Goal: Understand process/instructions: Learn how to perform a task or action

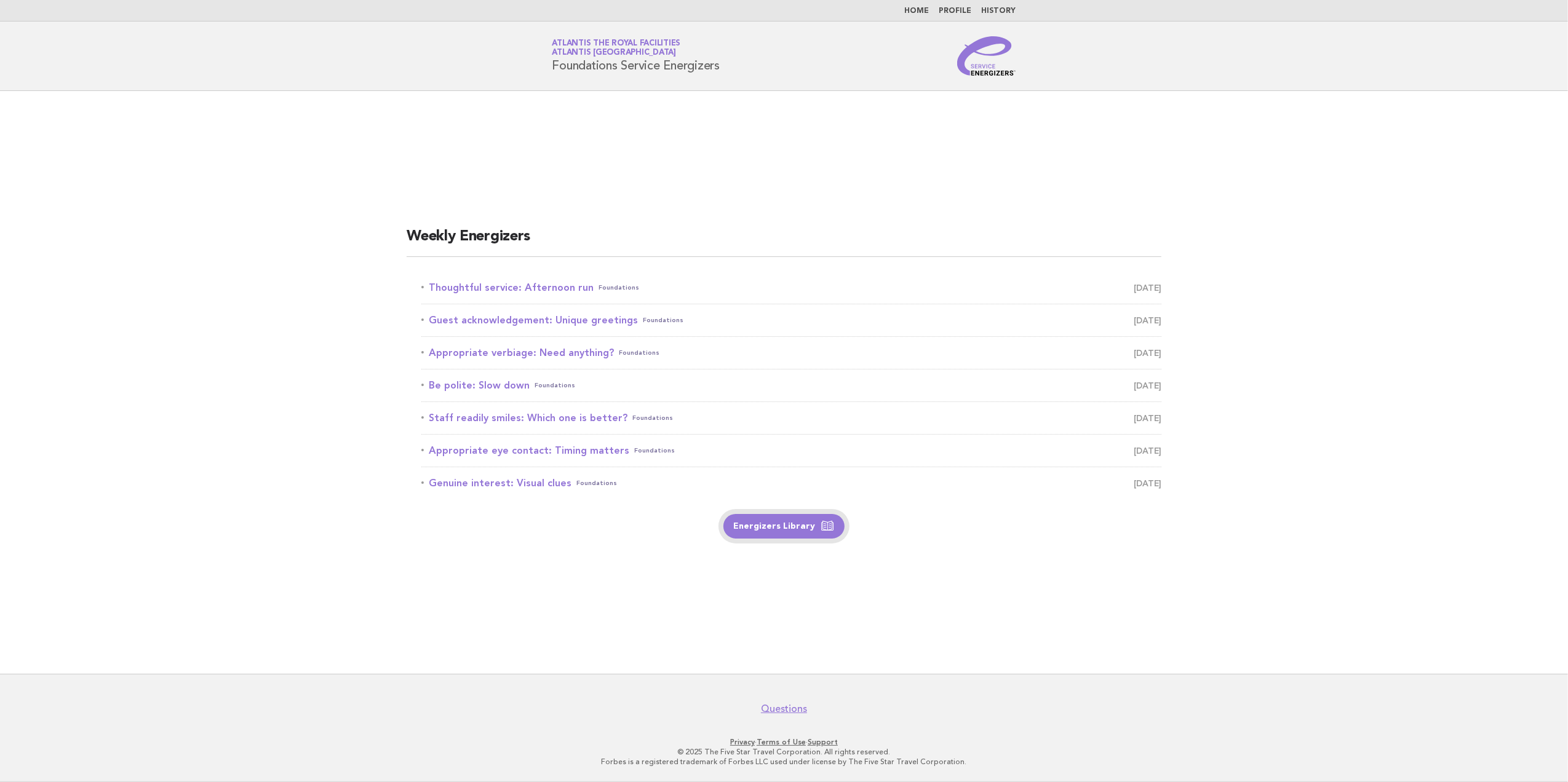
click at [777, 532] on link "Energizers Library" at bounding box center [784, 526] width 121 height 24
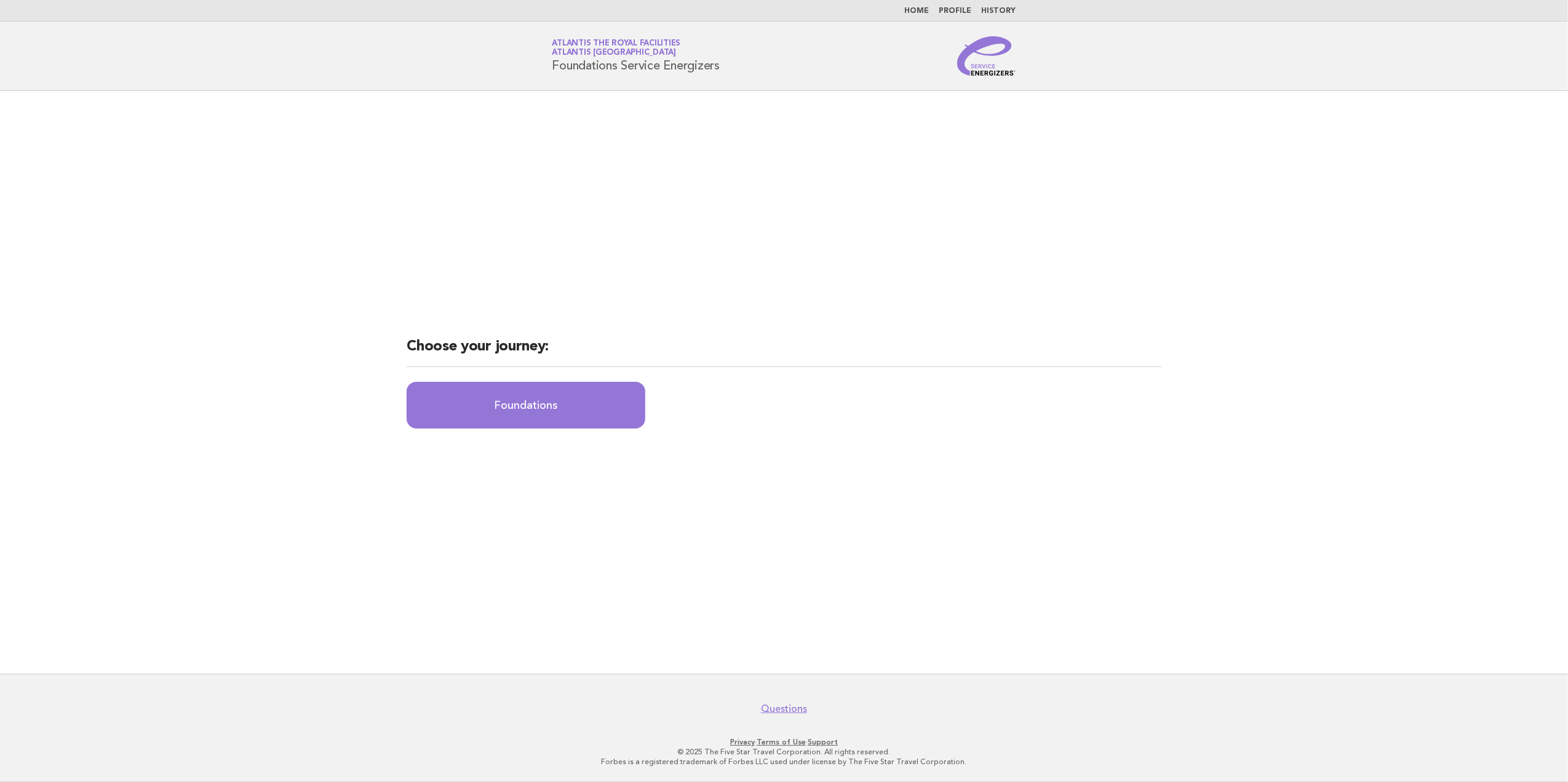
click at [918, 15] on link "Home" at bounding box center [917, 10] width 24 height 7
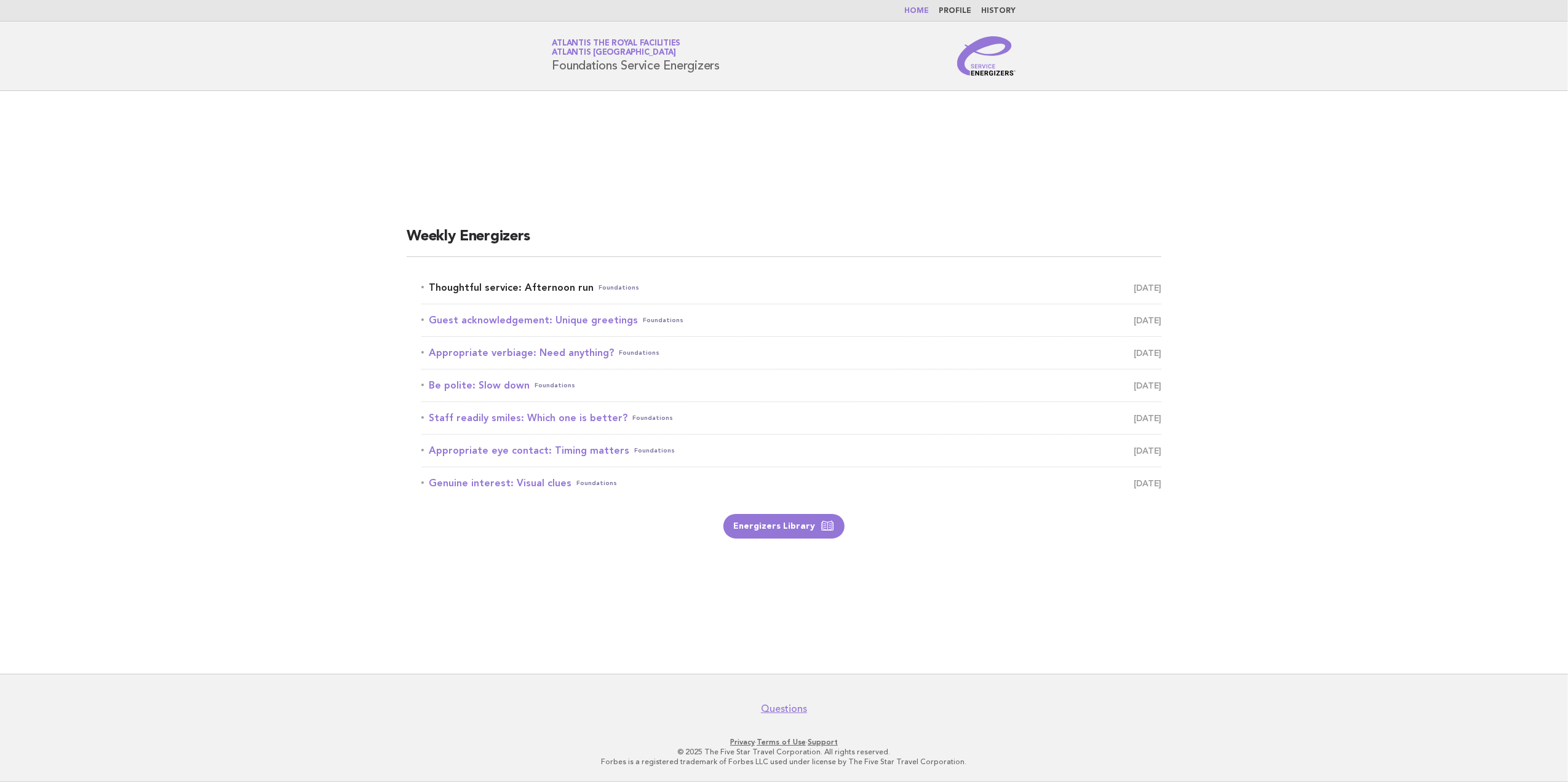
click at [474, 287] on link "Thoughtful service: Afternoon run Foundations October 14" at bounding box center [791, 287] width 740 height 17
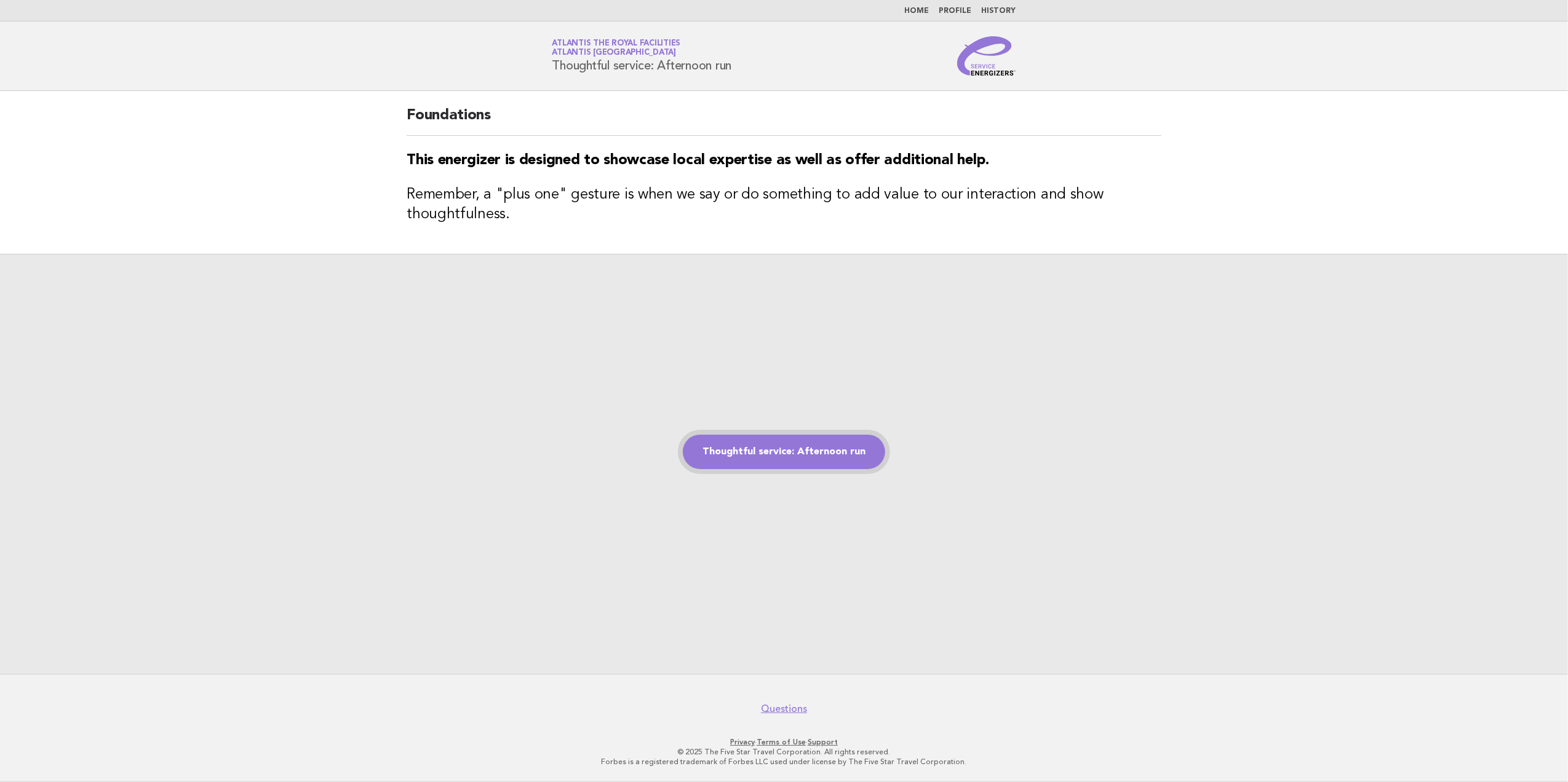
click at [730, 456] on link "Thoughtful service: Afternoon run" at bounding box center [784, 452] width 202 height 35
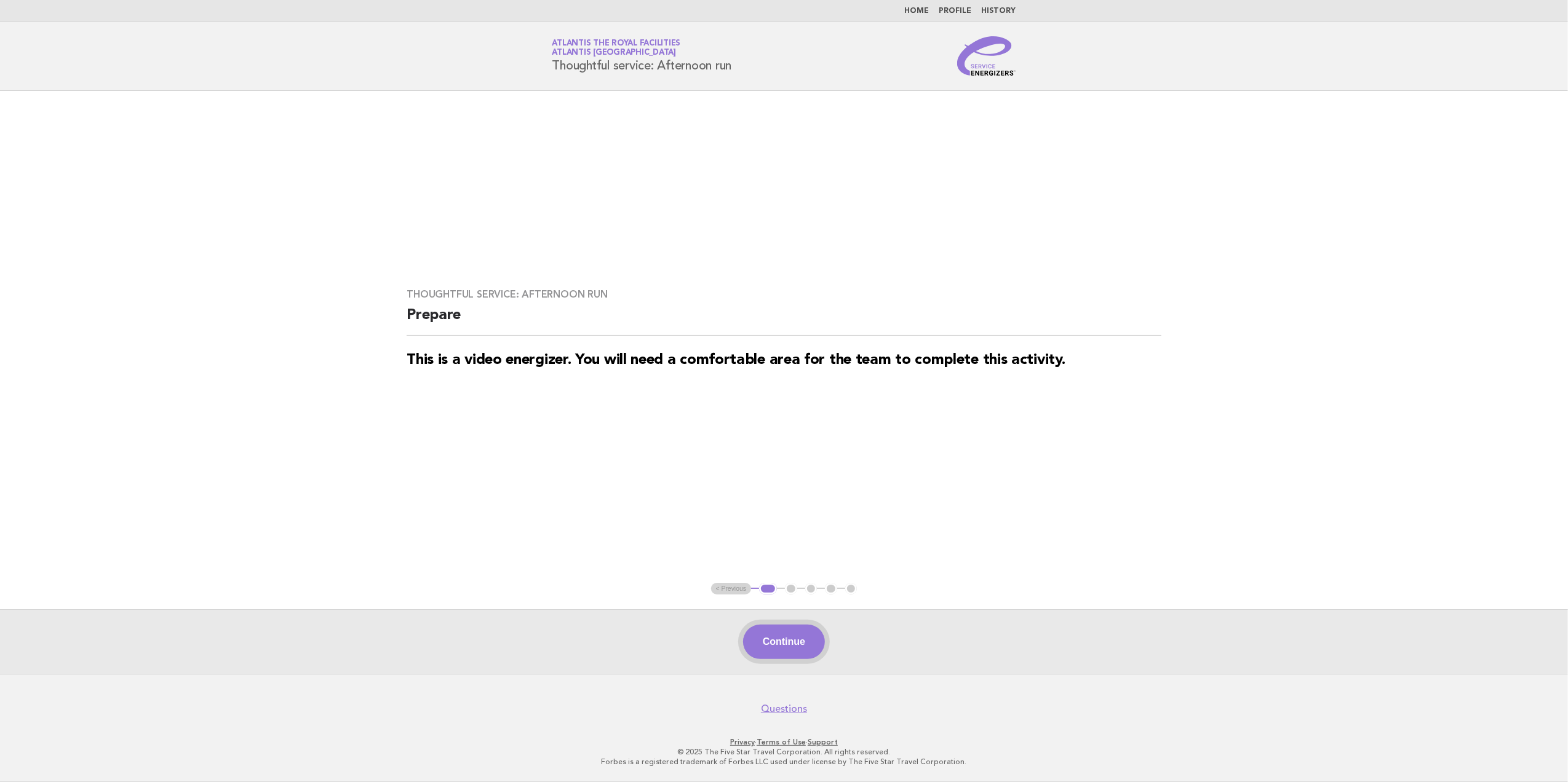
click at [765, 635] on button "Continue" at bounding box center [784, 642] width 82 height 35
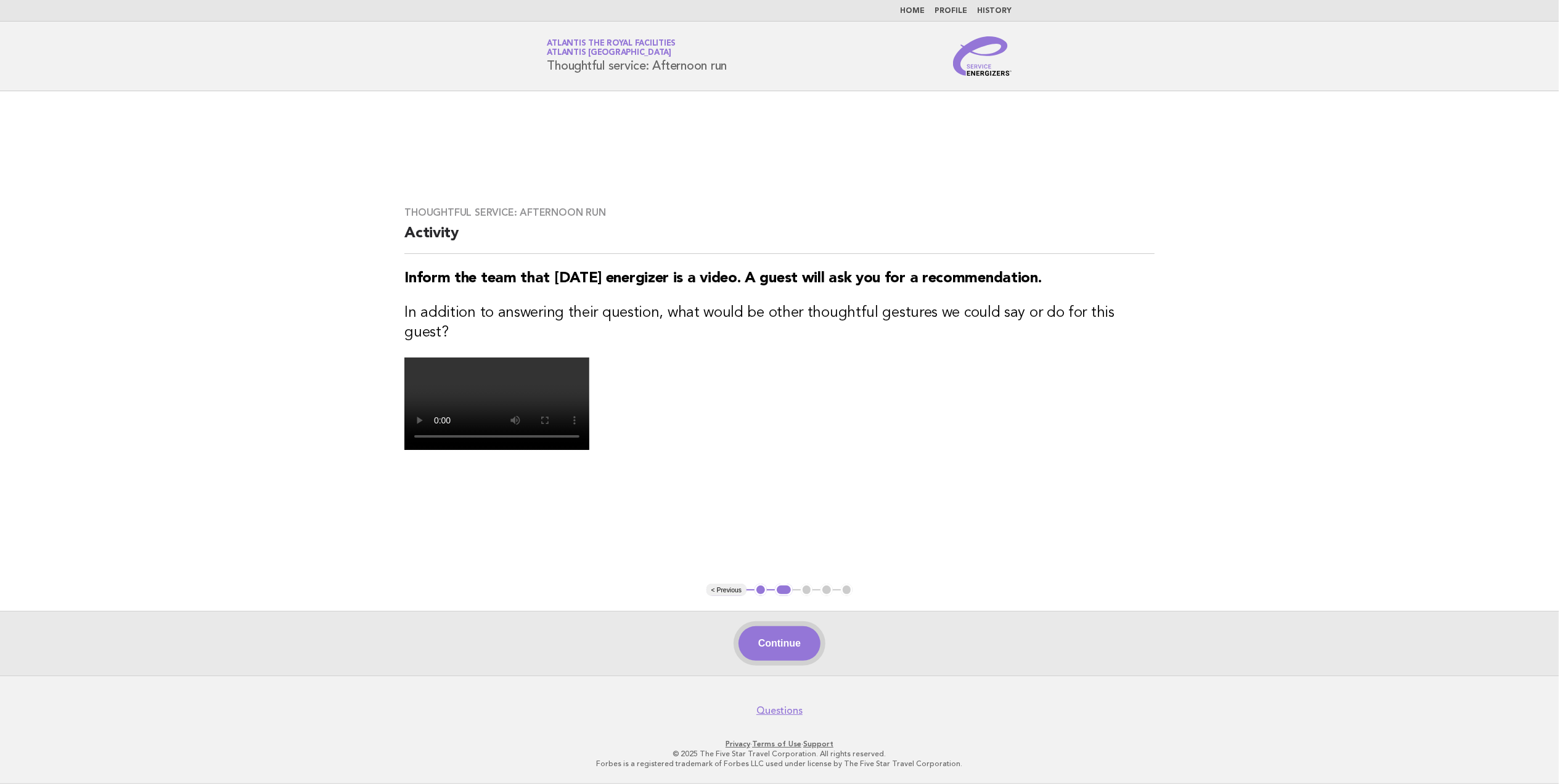
click at [784, 661] on button "Continue" at bounding box center [779, 643] width 82 height 35
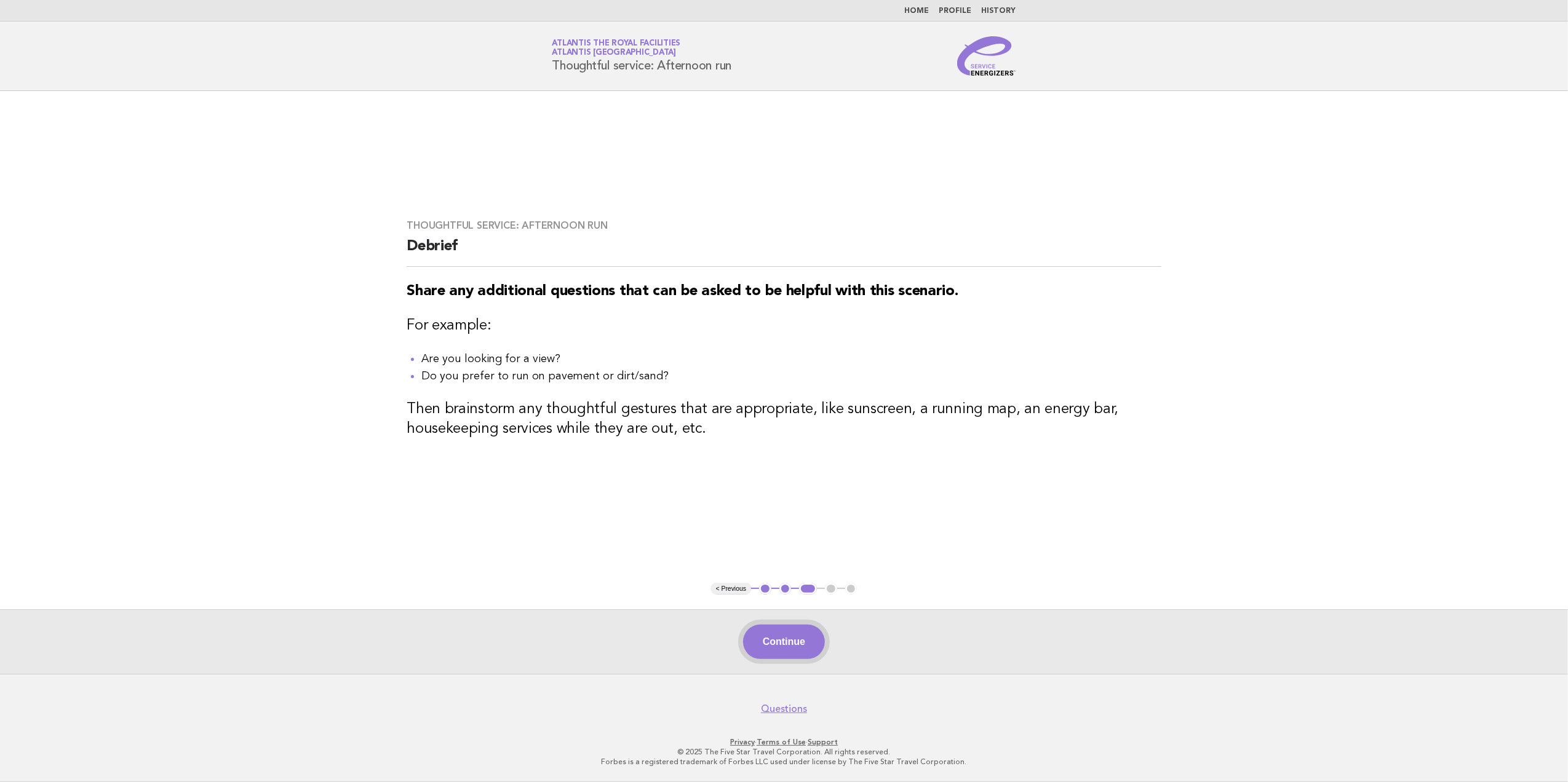
click at [786, 648] on button "Continue" at bounding box center [784, 642] width 82 height 35
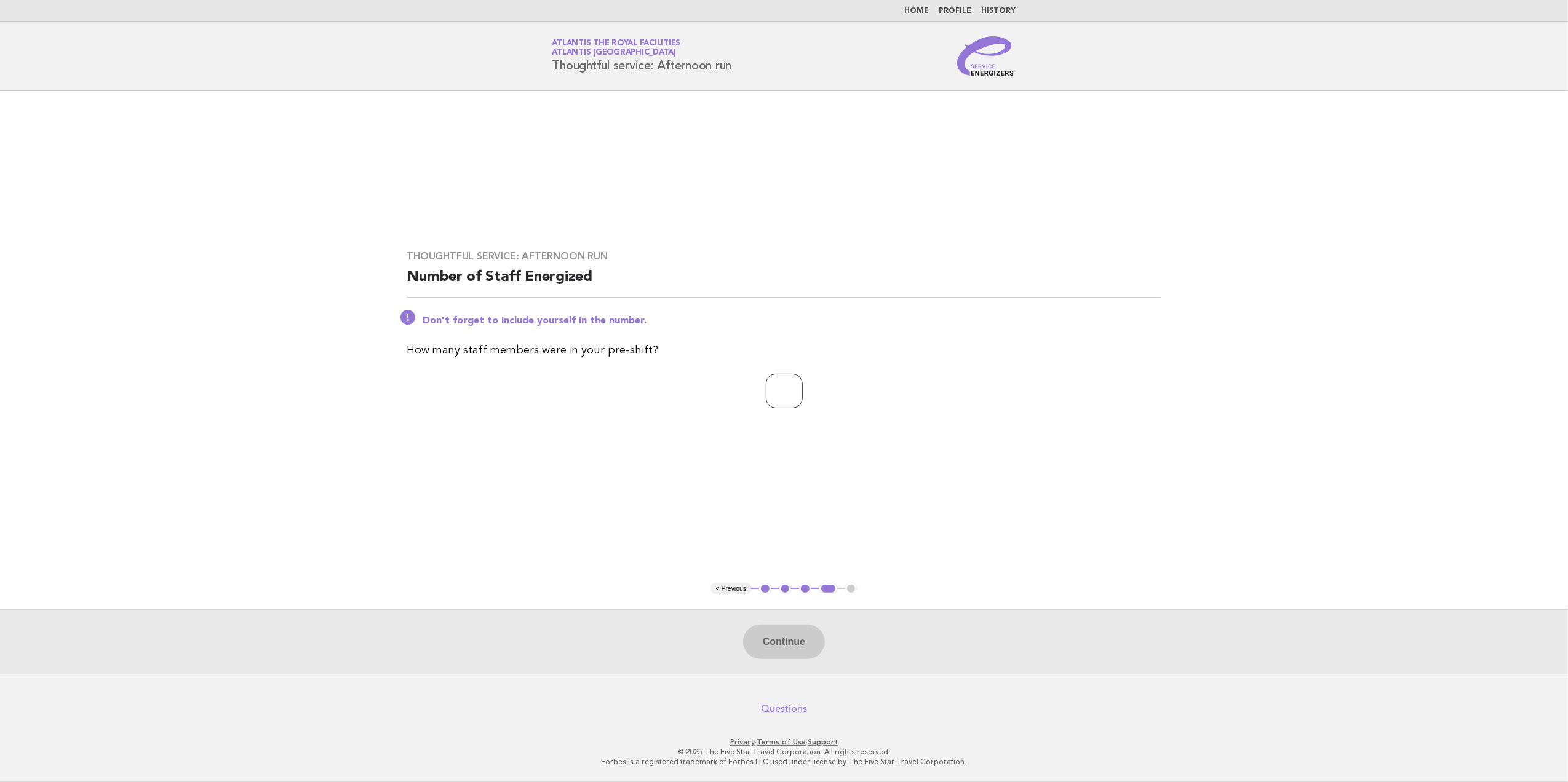
click at [784, 403] on input "number" at bounding box center [784, 391] width 37 height 35
type input "**"
click at [773, 643] on button "Continue" at bounding box center [784, 642] width 82 height 35
